Goal: Check status: Check status

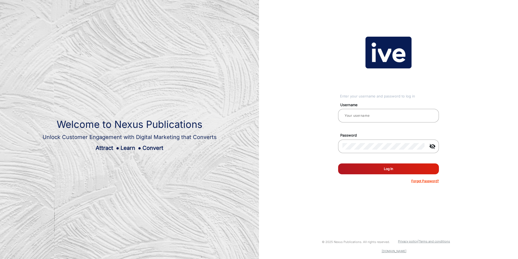
type input "[PERSON_NAME]"
click at [385, 169] on button "Log In" at bounding box center [388, 168] width 101 height 11
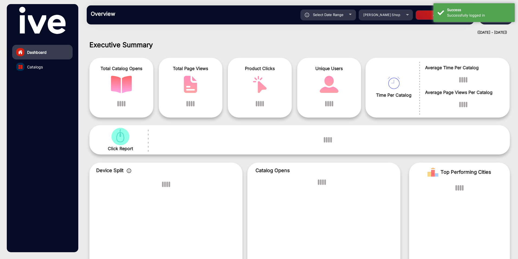
scroll to position [4, 0]
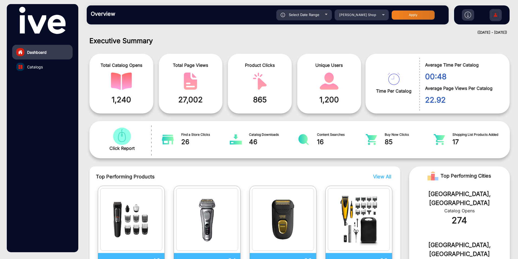
click at [326, 13] on div "Select Date Range" at bounding box center [304, 14] width 56 height 11
type input "[DATE]"
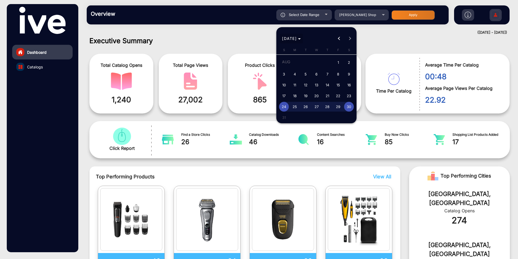
click at [301, 39] on icon "Choose month and year" at bounding box center [299, 38] width 3 height 1
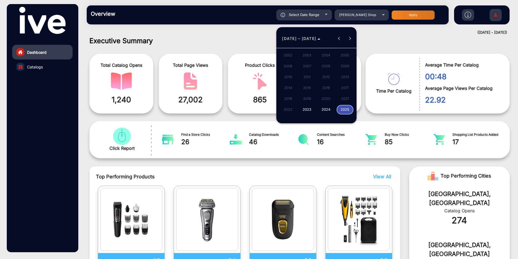
click at [327, 109] on span "2024" at bounding box center [326, 110] width 17 height 10
click at [327, 77] on span "[DATE]" at bounding box center [326, 77] width 17 height 10
click at [295, 71] on span "1" at bounding box center [295, 73] width 10 height 10
type input "[DATE]"
click at [351, 38] on button "Next month" at bounding box center [349, 38] width 11 height 11
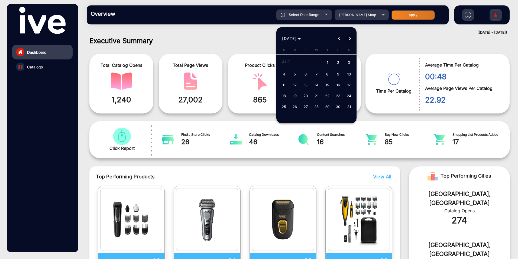
click at [351, 38] on button "Next month" at bounding box center [349, 38] width 11 height 11
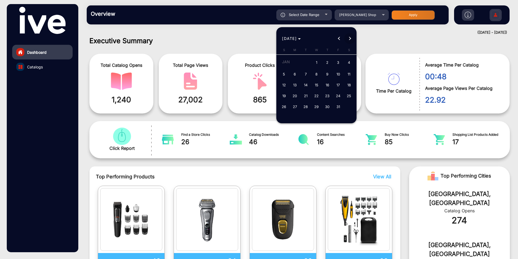
click at [351, 38] on button "Next month" at bounding box center [349, 38] width 11 height 11
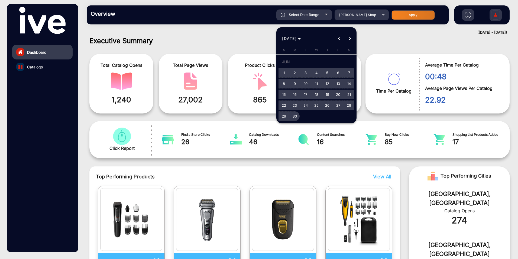
click at [294, 114] on span "30" at bounding box center [295, 116] width 10 height 10
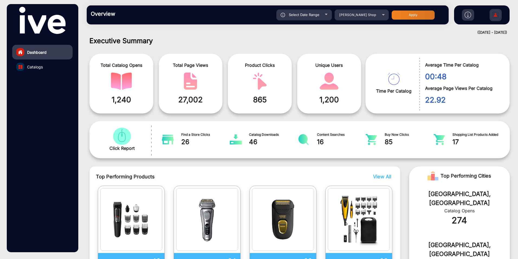
type input "[DATE]"
click at [415, 13] on button "Apply" at bounding box center [413, 14] width 43 height 9
type input "[DATE]"
